Goal: Information Seeking & Learning: Understand process/instructions

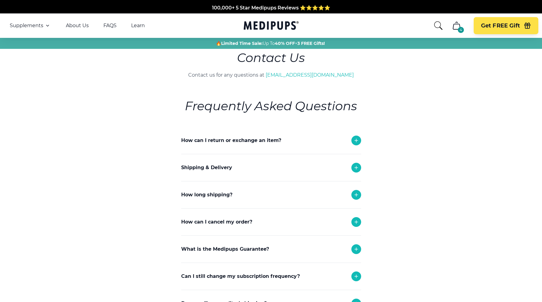
click at [459, 25] on icon "cart" at bounding box center [457, 26] width 10 height 10
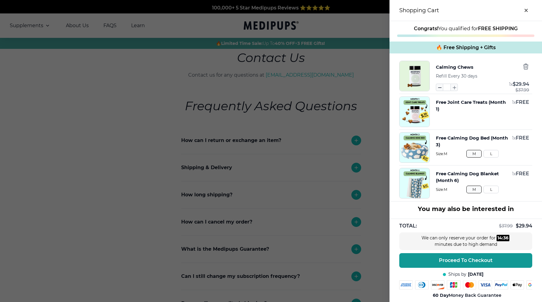
click at [439, 89] on icon "button" at bounding box center [439, 87] width 7 height 7
click at [440, 86] on icon "button" at bounding box center [439, 87] width 7 height 7
click at [527, 9] on div "Close dialog ONE-TIME DISCOUNT EXTRA 5% OFF Get an extra 5% off our #1 selling,…" at bounding box center [271, 151] width 542 height 302
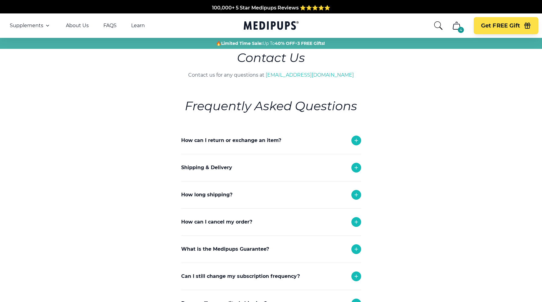
click at [228, 221] on p "How can I cancel my order?" at bounding box center [216, 221] width 71 height 7
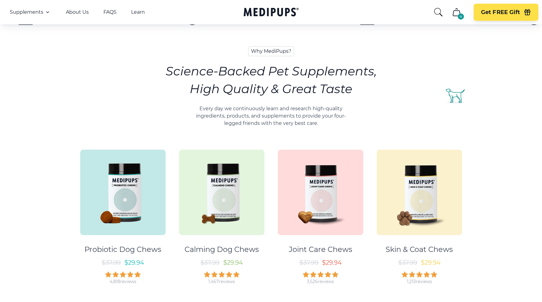
scroll to position [223, 0]
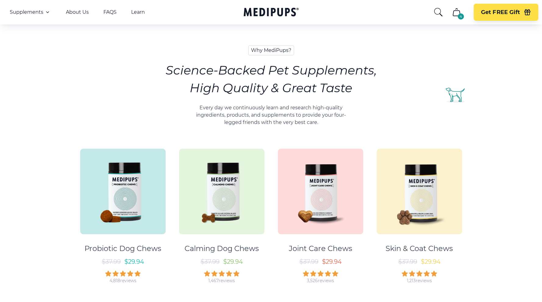
click at [457, 14] on icon "cart" at bounding box center [457, 12] width 10 height 10
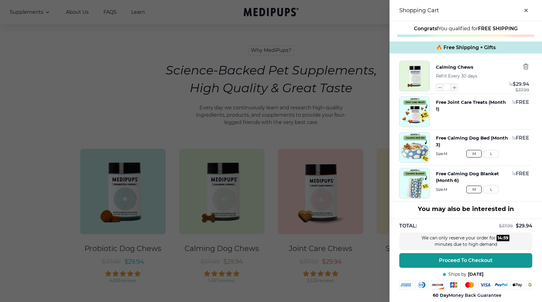
click at [363, 38] on div at bounding box center [271, 151] width 542 height 302
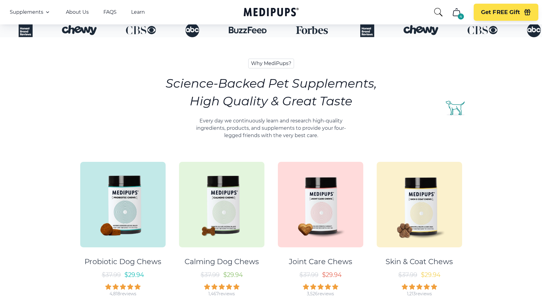
scroll to position [0, 0]
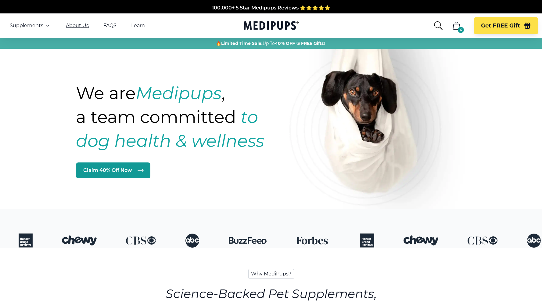
click at [74, 26] on link "About Us" at bounding box center [77, 26] width 23 height 6
